Goal: Transaction & Acquisition: Purchase product/service

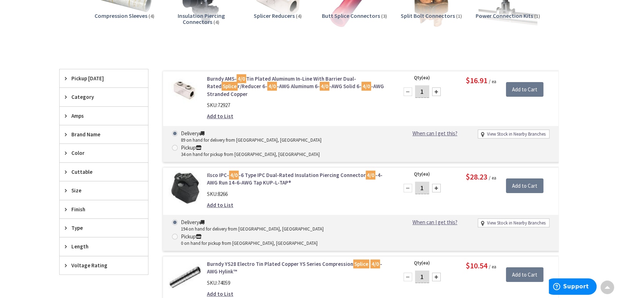
scroll to position [146, 0]
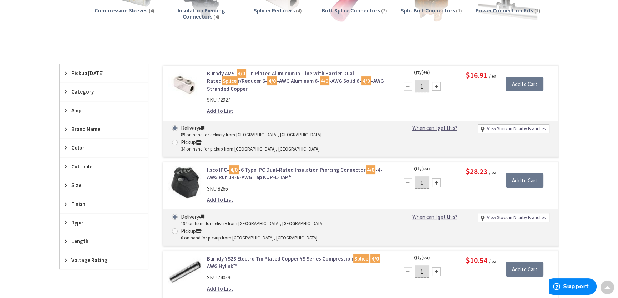
click at [434, 85] on div at bounding box center [436, 86] width 9 height 9
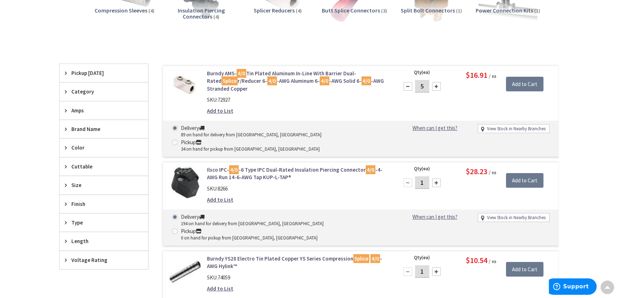
type input "6"
click at [518, 83] on input "Add to Cart" at bounding box center [524, 84] width 37 height 15
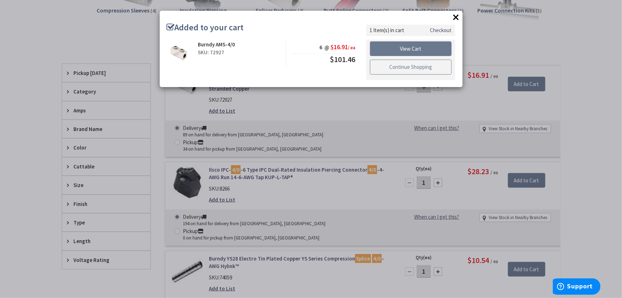
click at [414, 66] on link "Continue Shopping" at bounding box center [411, 67] width 82 height 15
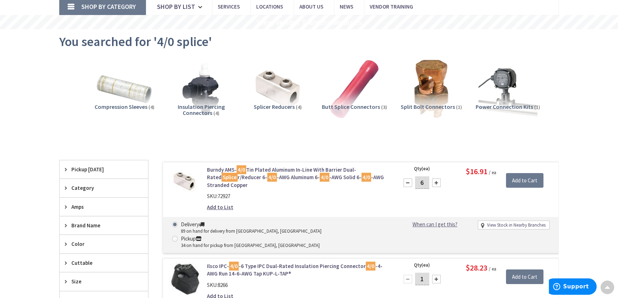
scroll to position [0, 0]
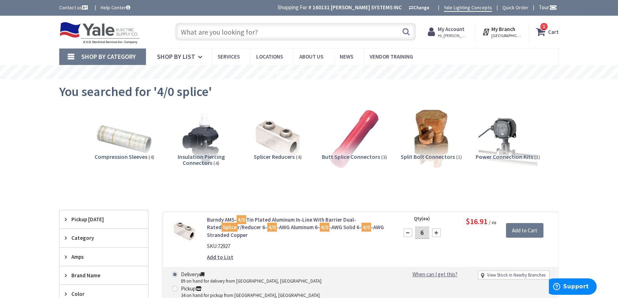
click at [216, 32] on input "text" at bounding box center [295, 32] width 241 height 18
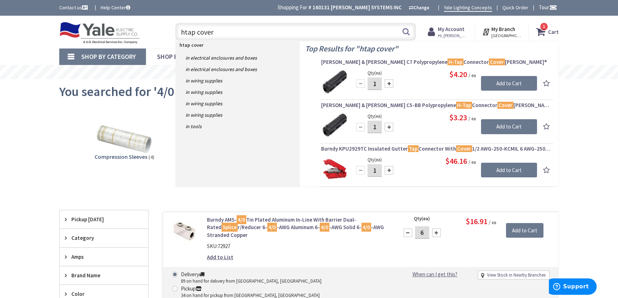
type input "htap cover"
click at [389, 85] on div at bounding box center [388, 83] width 9 height 9
click at [359, 85] on div at bounding box center [360, 83] width 9 height 9
type input "1"
click at [411, 84] on div "Qty (ea) 1 Please select a quantity Add to Cart $4.20 / ea" at bounding box center [436, 82] width 230 height 27
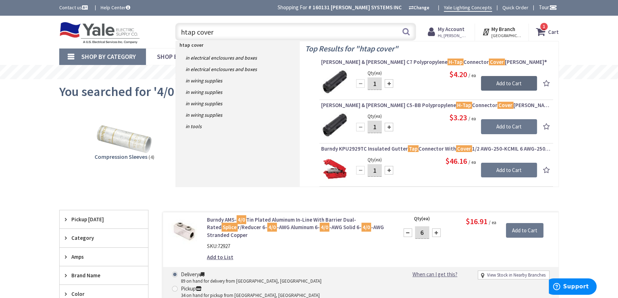
click at [490, 83] on input "Add to Cart" at bounding box center [509, 83] width 56 height 15
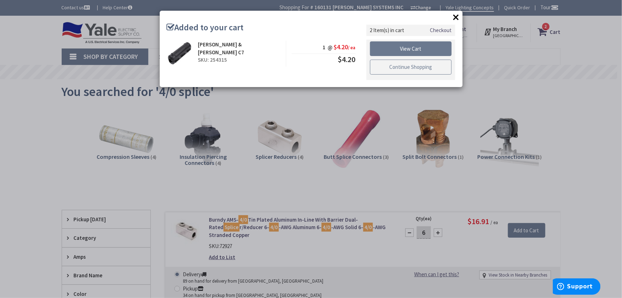
click at [417, 67] on link "Continue Shopping" at bounding box center [411, 67] width 82 height 15
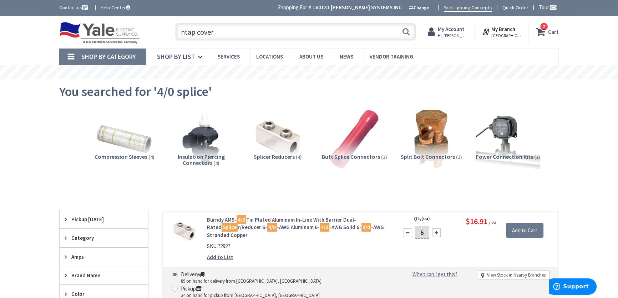
click at [506, 136] on img at bounding box center [507, 138] width 65 height 65
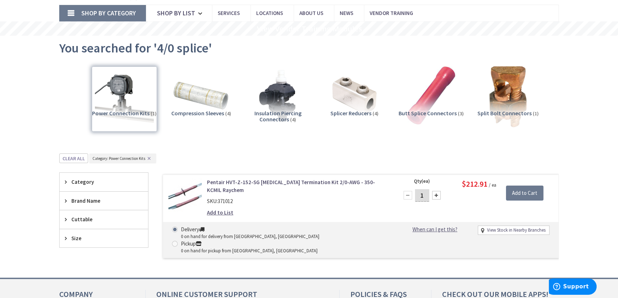
scroll to position [116, 0]
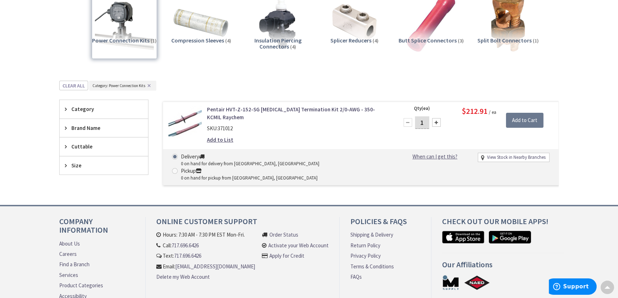
click at [226, 109] on link "Pentair HVT-Z-152-SG High Voltage Termination Kit 2/0-AWG - 350-KCMIL Raychem" at bounding box center [298, 113] width 182 height 15
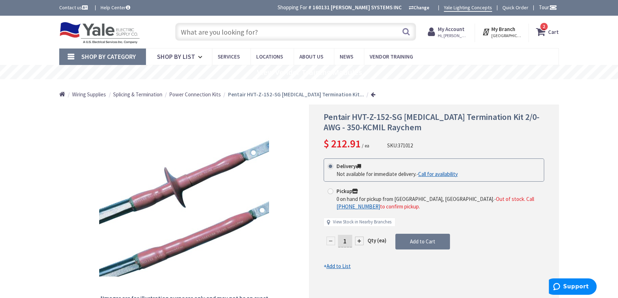
click at [548, 32] on strong "Cart" at bounding box center [553, 31] width 11 height 13
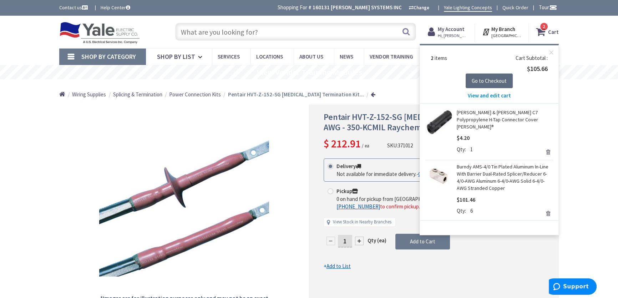
click at [496, 80] on span "Go to Checkout" at bounding box center [488, 80] width 35 height 7
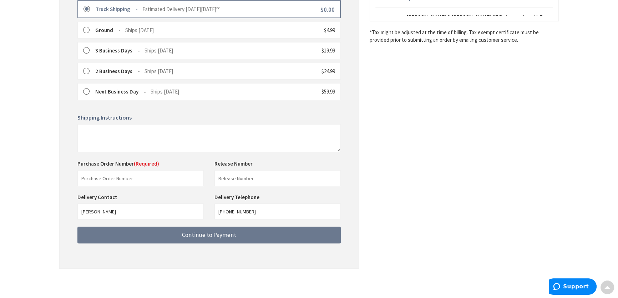
scroll to position [208, 0]
click at [124, 174] on input "text" at bounding box center [140, 178] width 126 height 16
click at [31, 64] on div "Toggle Nav Checkout Shipping Review & Payment Estimated Total $105.66 2 Some it…" at bounding box center [309, 45] width 618 height 507
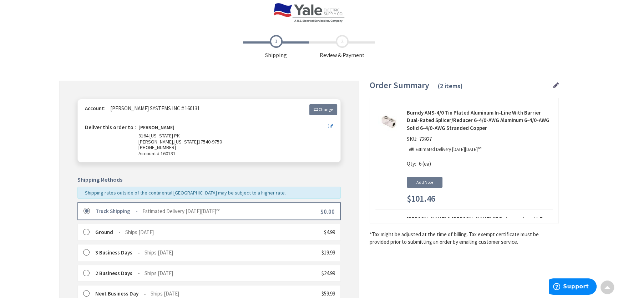
scroll to position [0, 0]
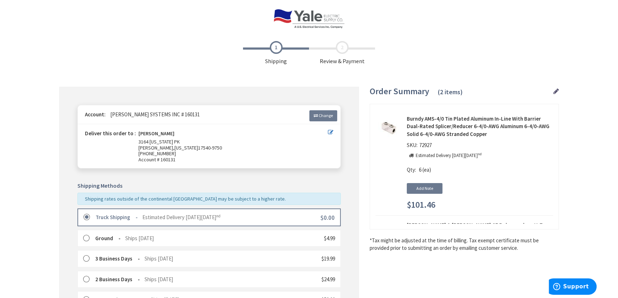
click at [302, 16] on img at bounding box center [308, 19] width 71 height 20
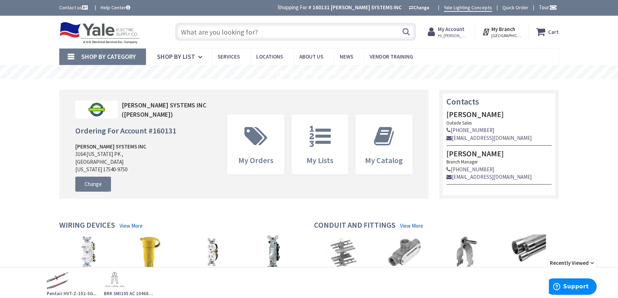
click at [545, 31] on icon at bounding box center [542, 31] width 12 height 13
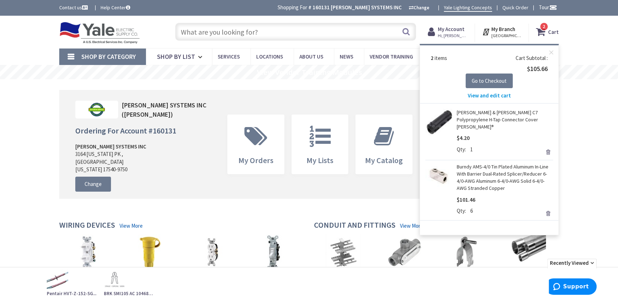
click at [547, 147] on link "Remove" at bounding box center [548, 152] width 10 height 10
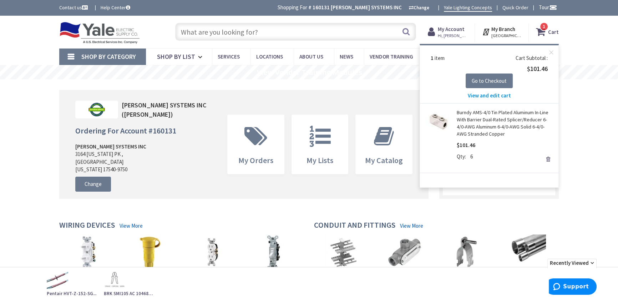
click at [547, 160] on link "Remove" at bounding box center [548, 159] width 10 height 10
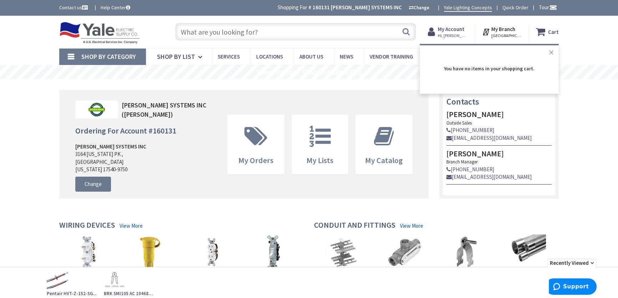
click at [552, 53] on button "Close" at bounding box center [551, 52] width 14 height 14
click at [204, 34] on input "text" at bounding box center [295, 32] width 241 height 18
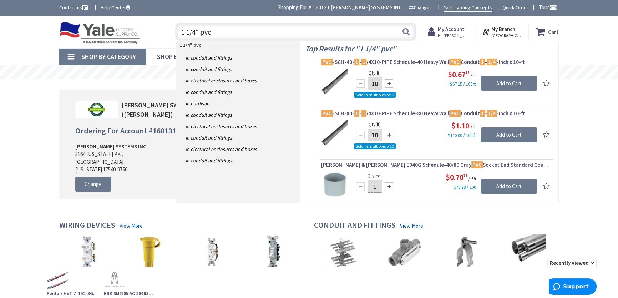
type input "1 1/4" pvc"
